Goal: Transaction & Acquisition: Purchase product/service

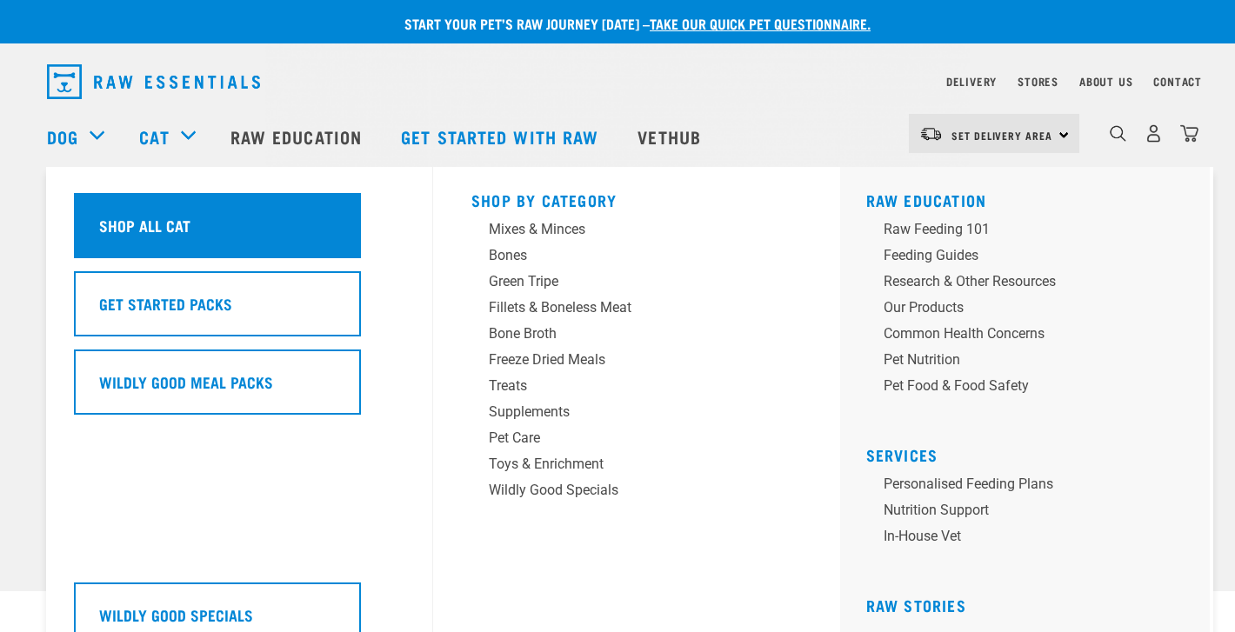
click at [157, 230] on h5 "Shop All Cat" at bounding box center [144, 225] width 91 height 23
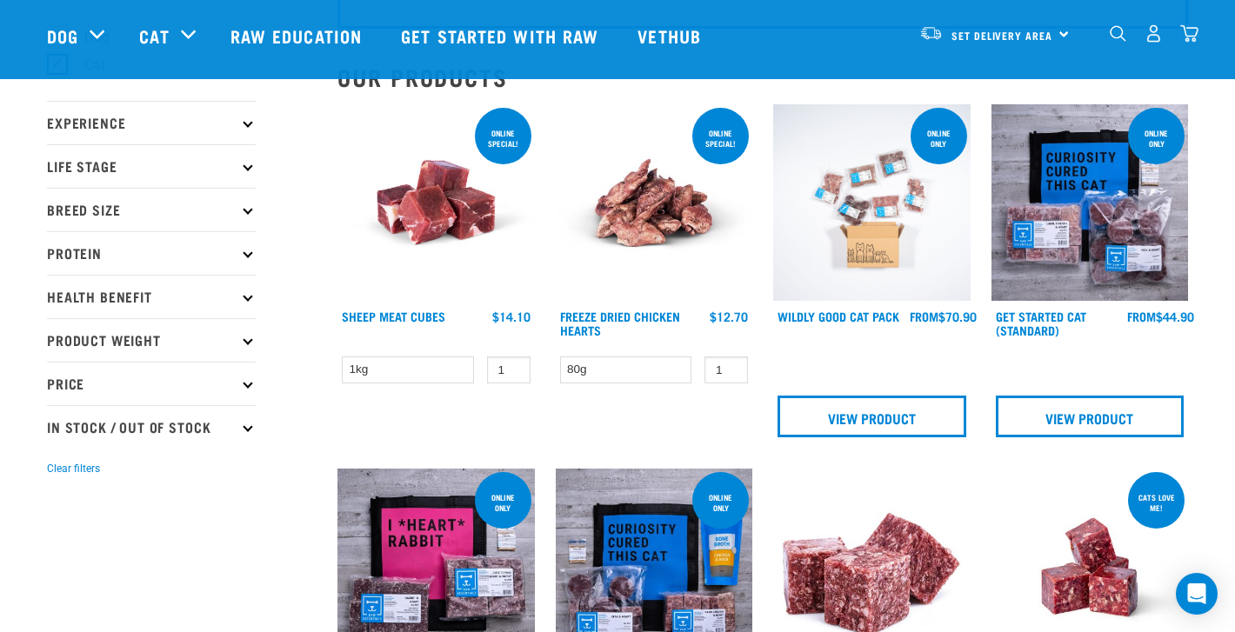
scroll to position [151, 0]
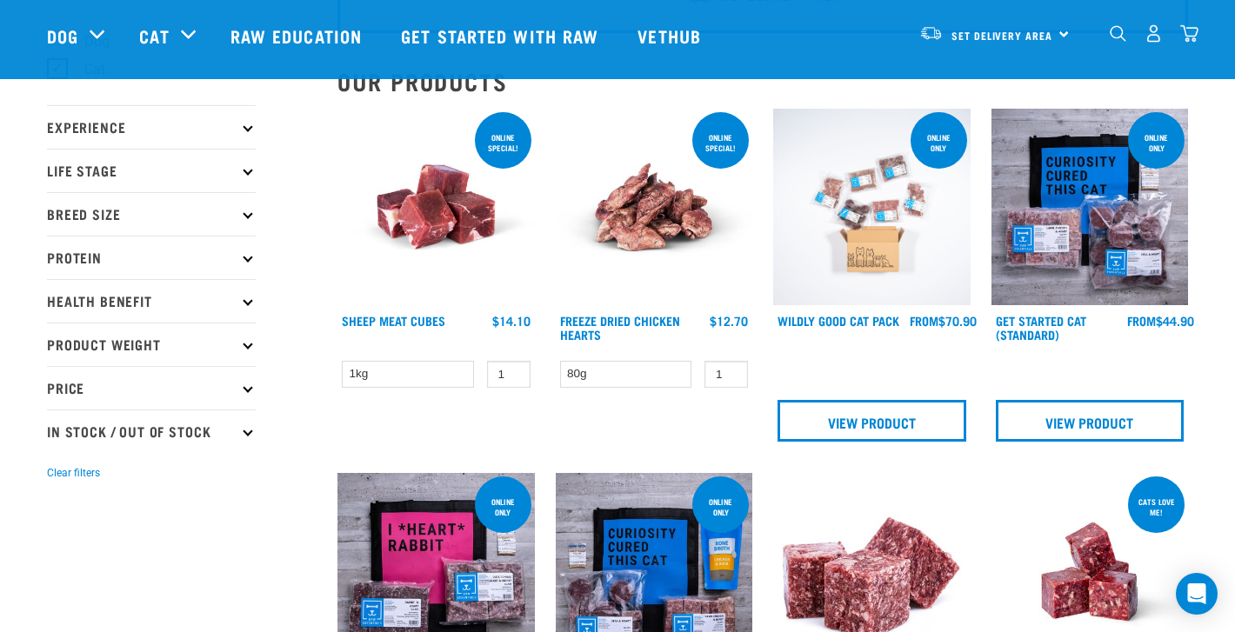
click at [927, 223] on img at bounding box center [871, 207] width 197 height 197
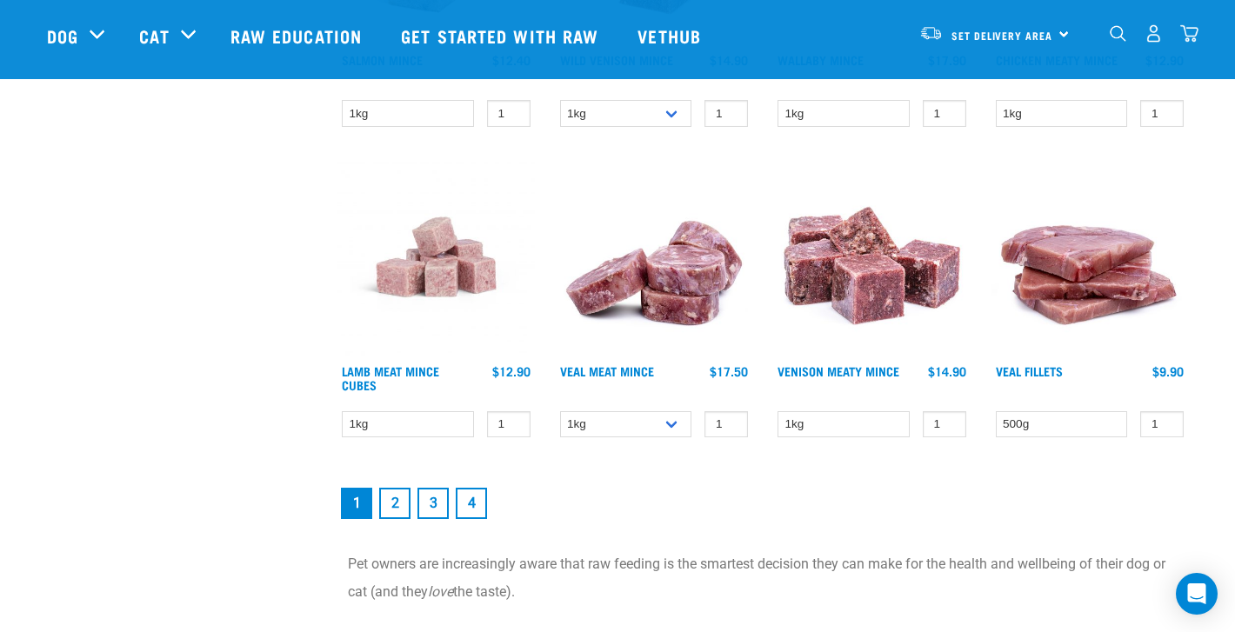
scroll to position [2371, 0]
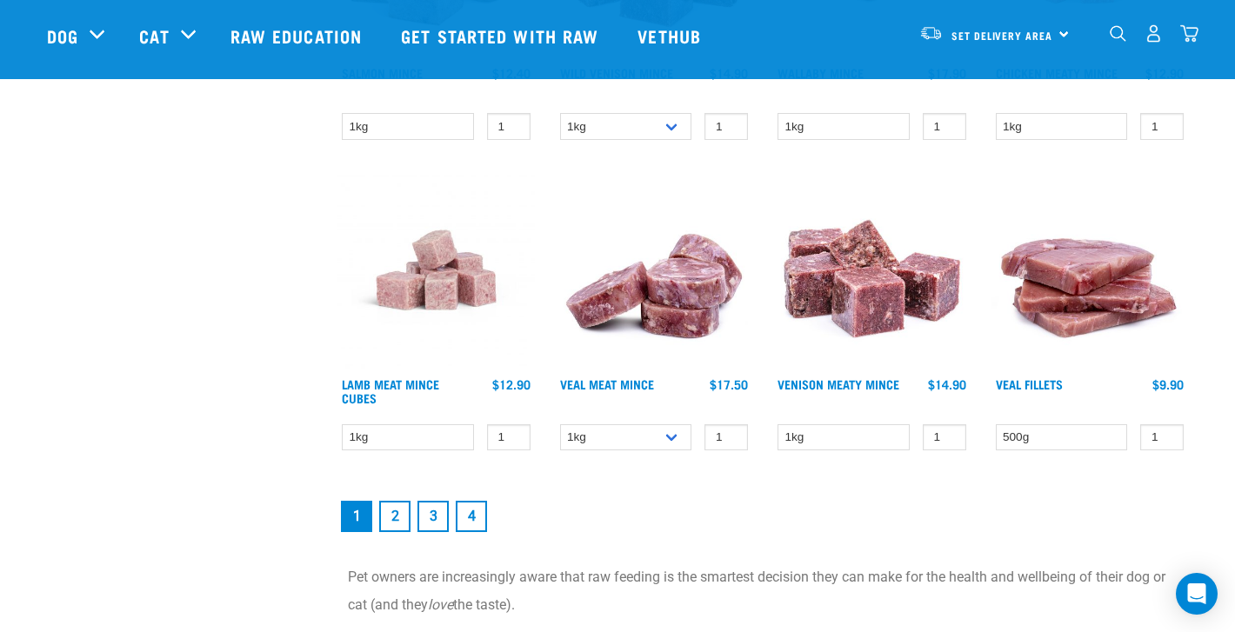
click at [391, 519] on link "2" at bounding box center [394, 516] width 31 height 31
